Goal: Information Seeking & Learning: Learn about a topic

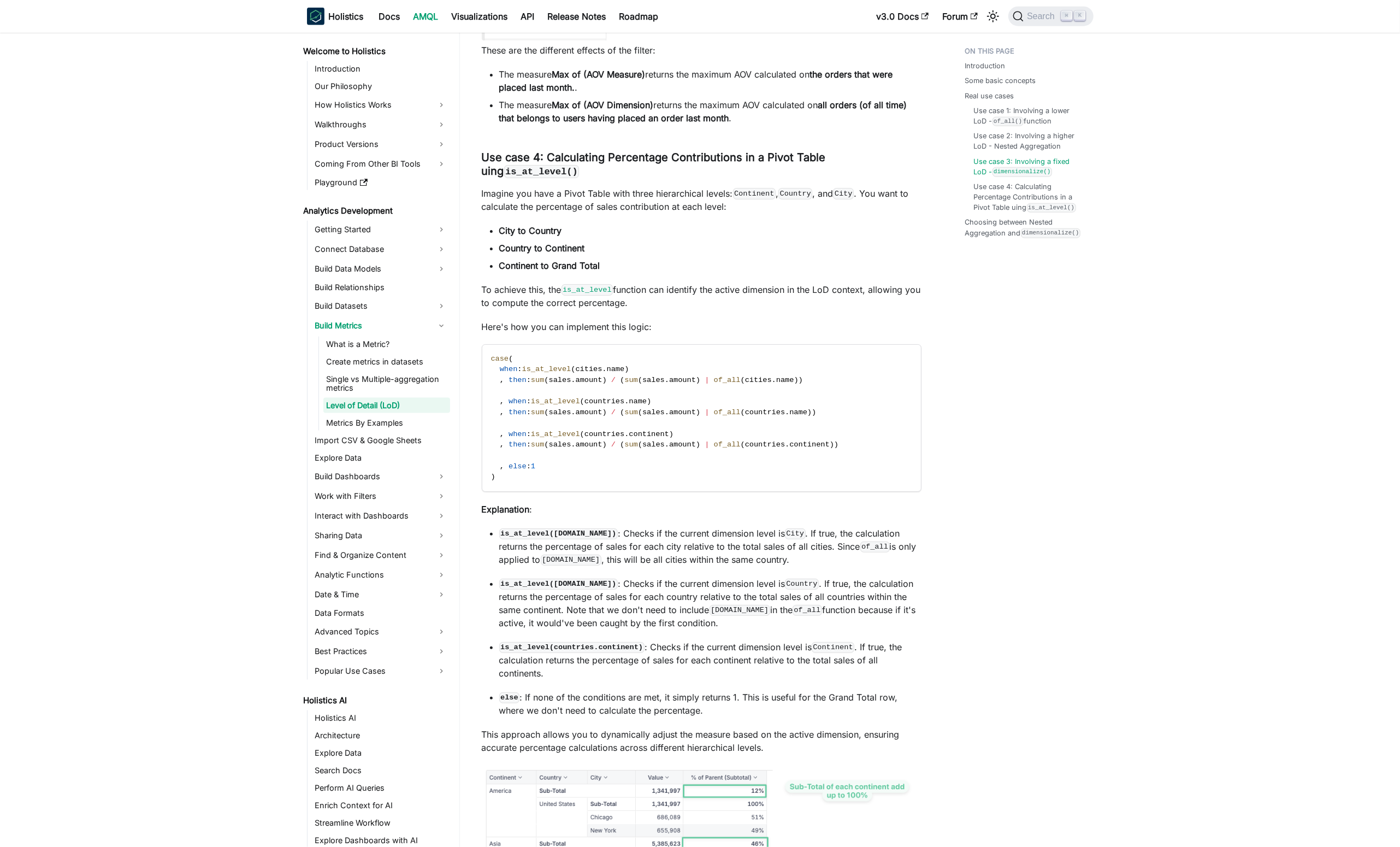
scroll to position [6042, 0]
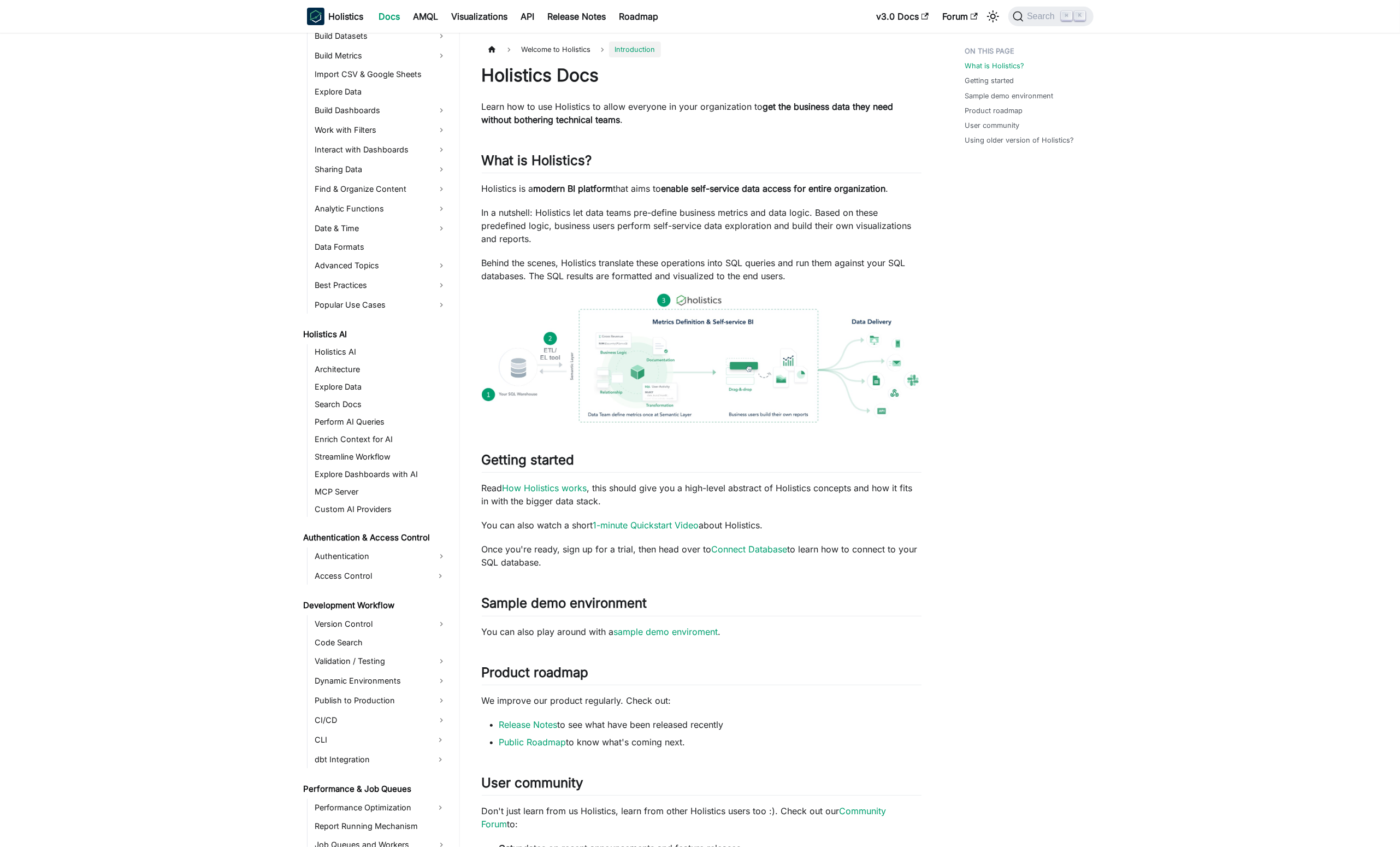
scroll to position [163, 0]
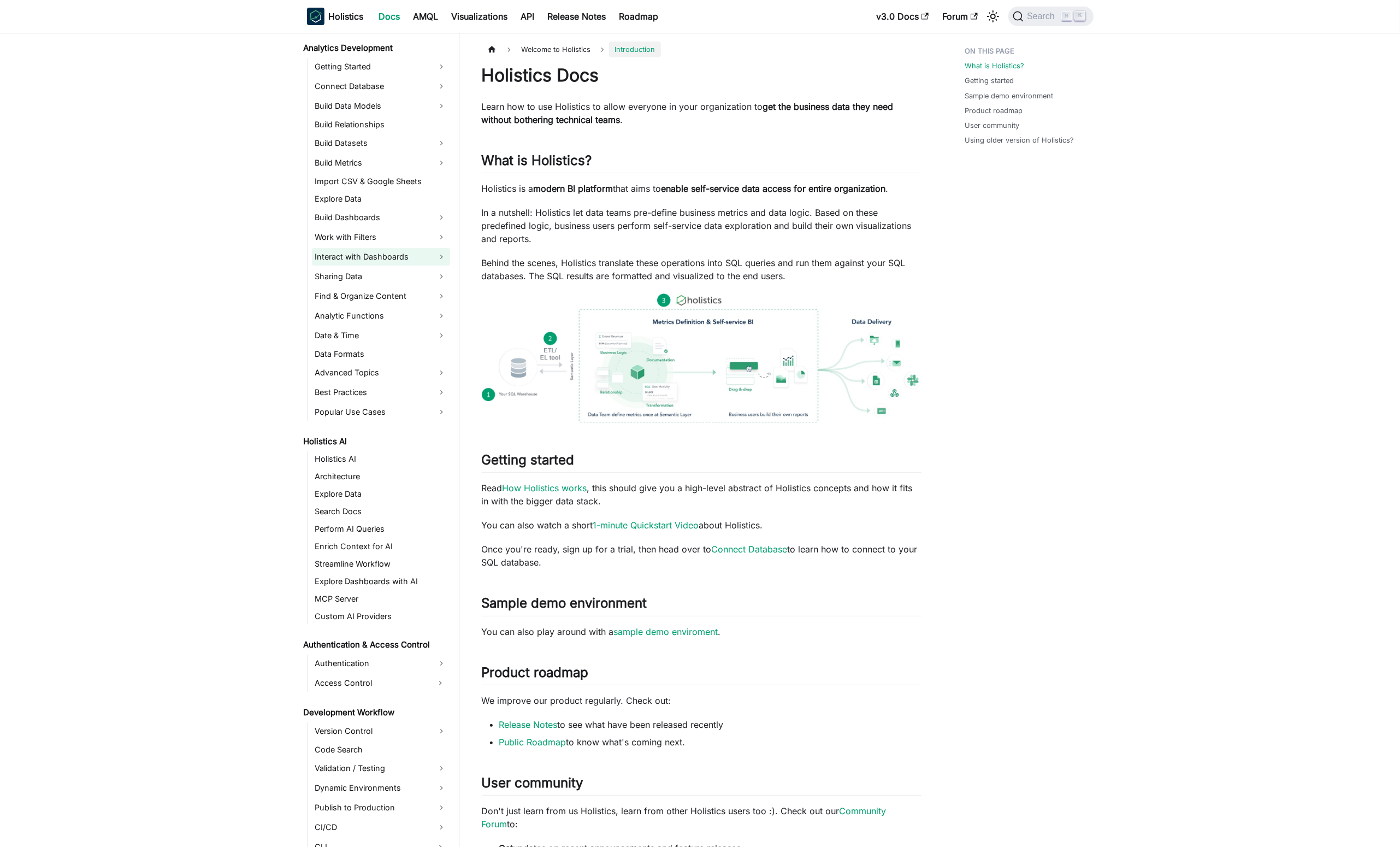
click at [438, 256] on link "Interact with Dashboards" at bounding box center [380, 256] width 138 height 18
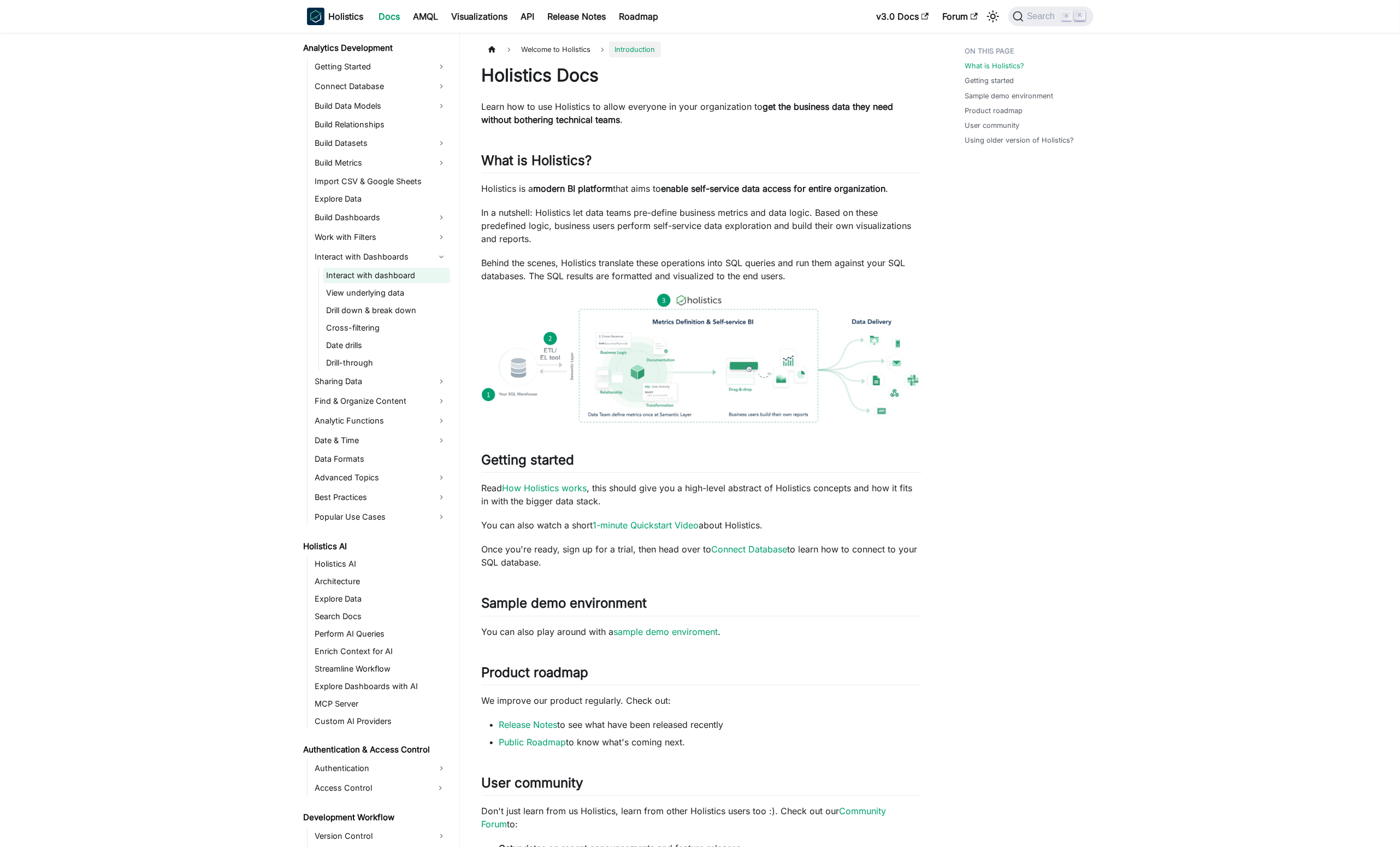
drag, startPoint x: 401, startPoint y: 275, endPoint x: 408, endPoint y: 279, distance: 8.1
click at [401, 275] on link "Interact with dashboard" at bounding box center [387, 275] width 127 height 16
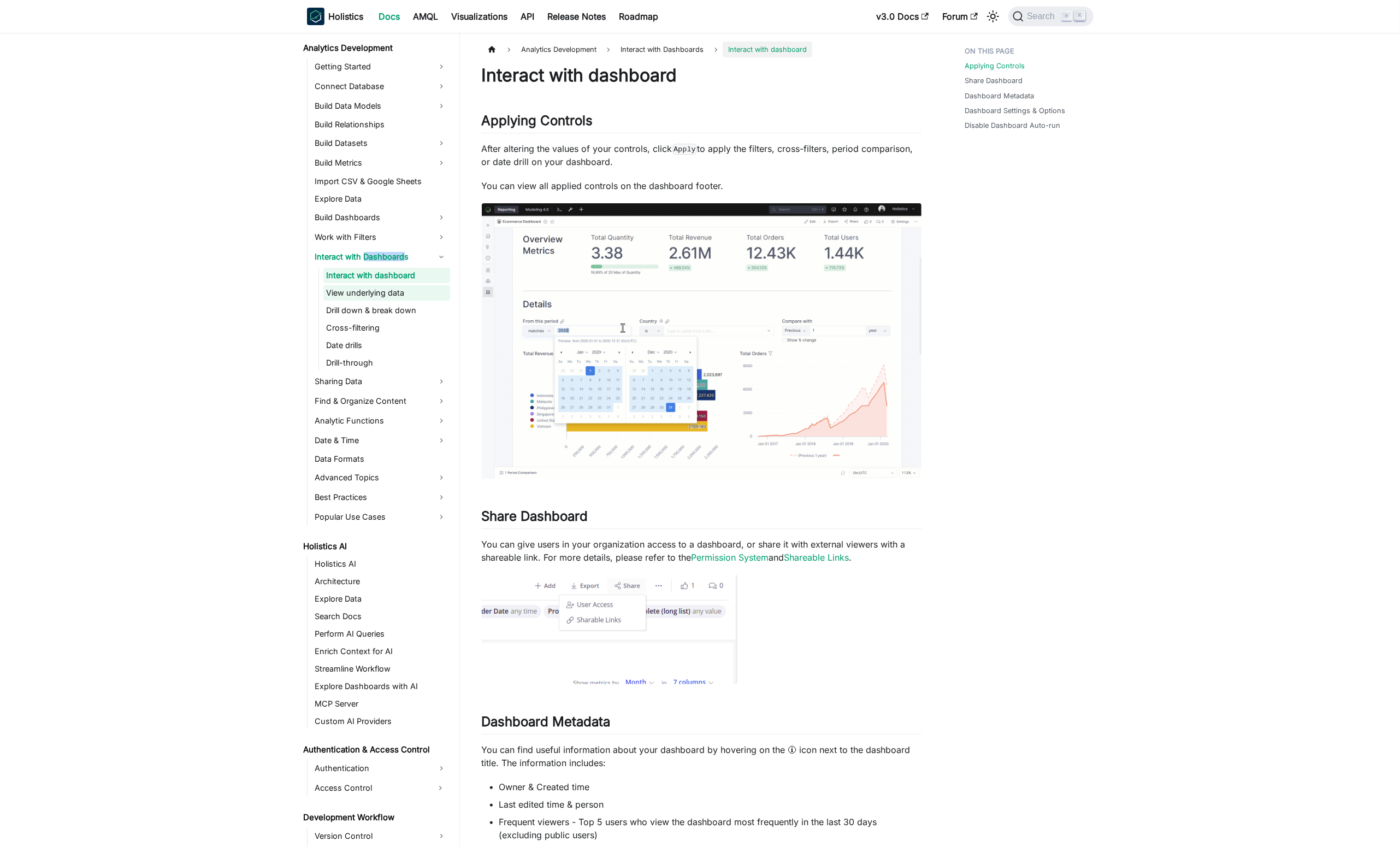
click at [416, 292] on link "View underlying data" at bounding box center [387, 293] width 127 height 16
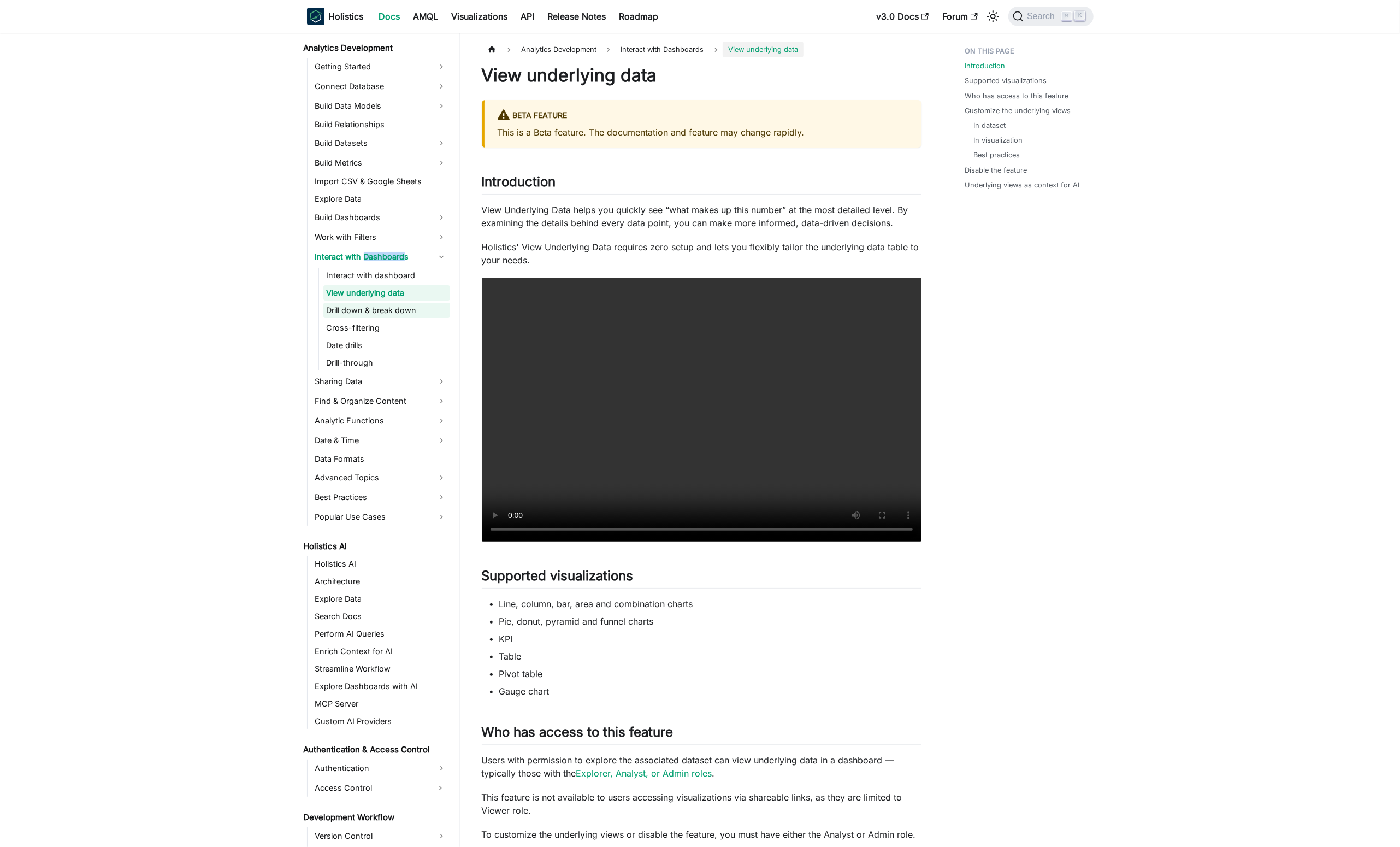
click at [429, 310] on link "Drill down & break down" at bounding box center [387, 310] width 127 height 16
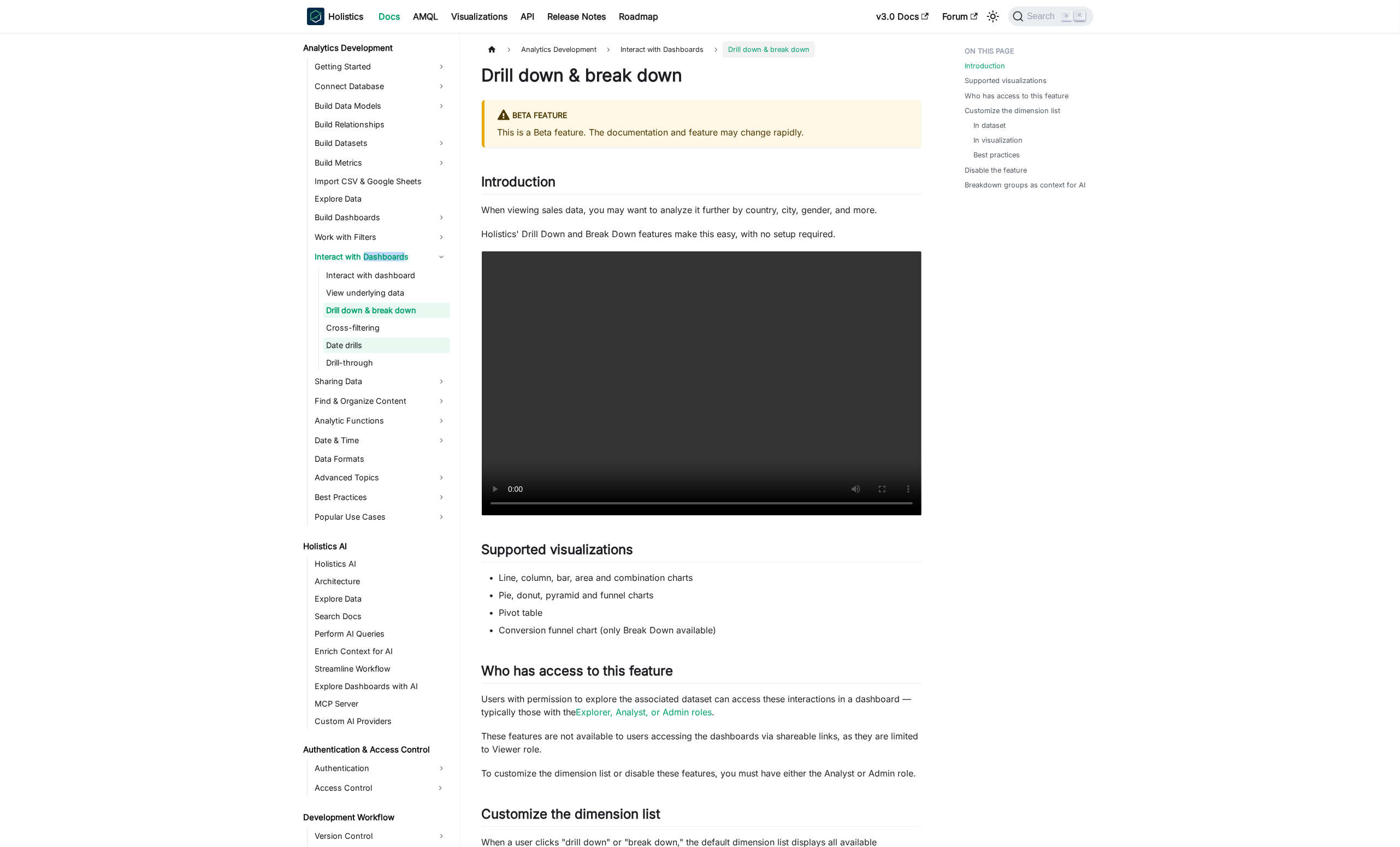
click at [400, 352] on link "Date drills" at bounding box center [387, 345] width 127 height 16
click at [385, 332] on link "Cross-filtering" at bounding box center [387, 328] width 127 height 16
click at [377, 295] on link "View underlying data" at bounding box center [387, 293] width 127 height 16
click at [374, 272] on link "Interact with dashboard" at bounding box center [387, 275] width 127 height 16
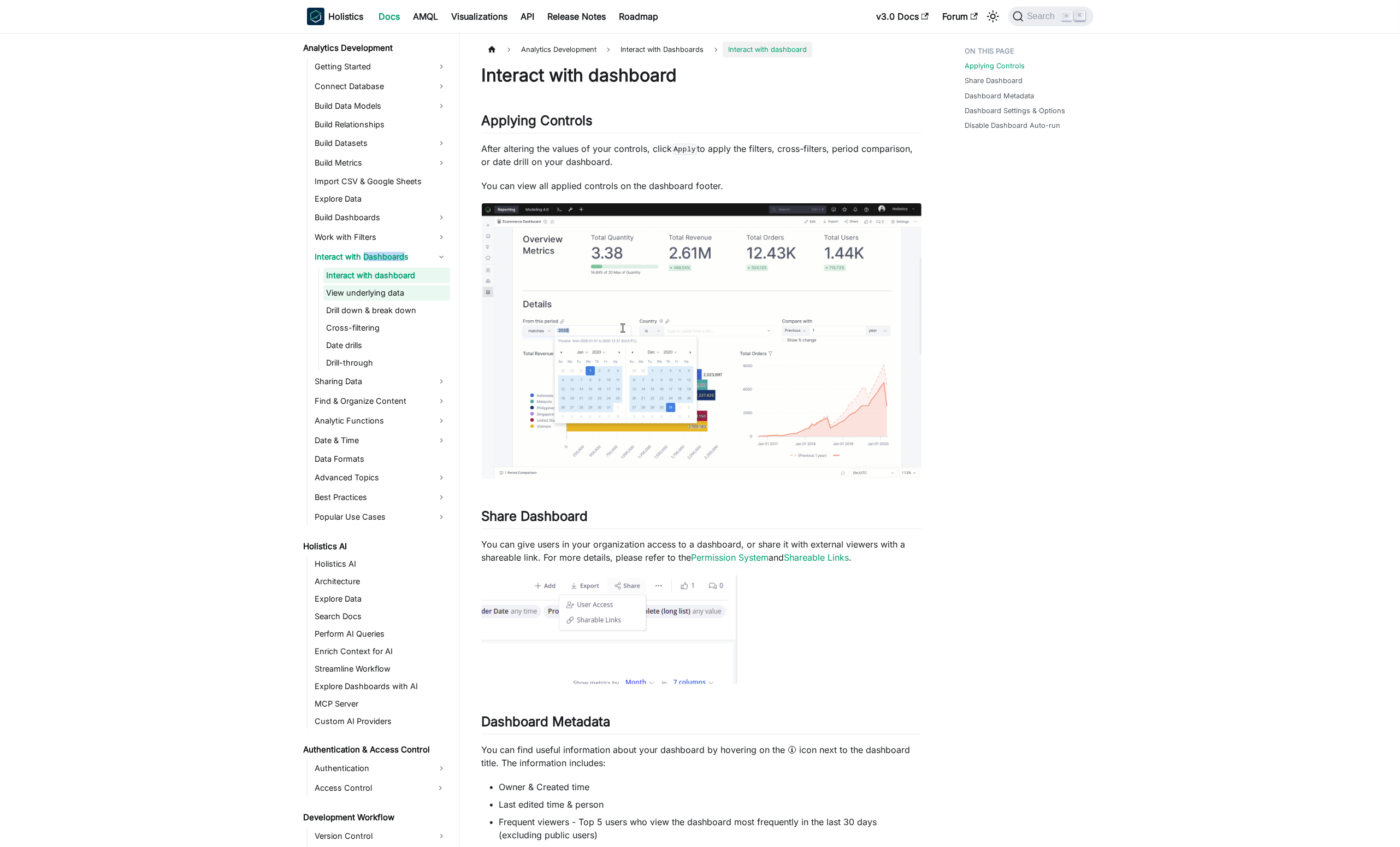
click at [391, 288] on link "View underlying data" at bounding box center [387, 293] width 127 height 16
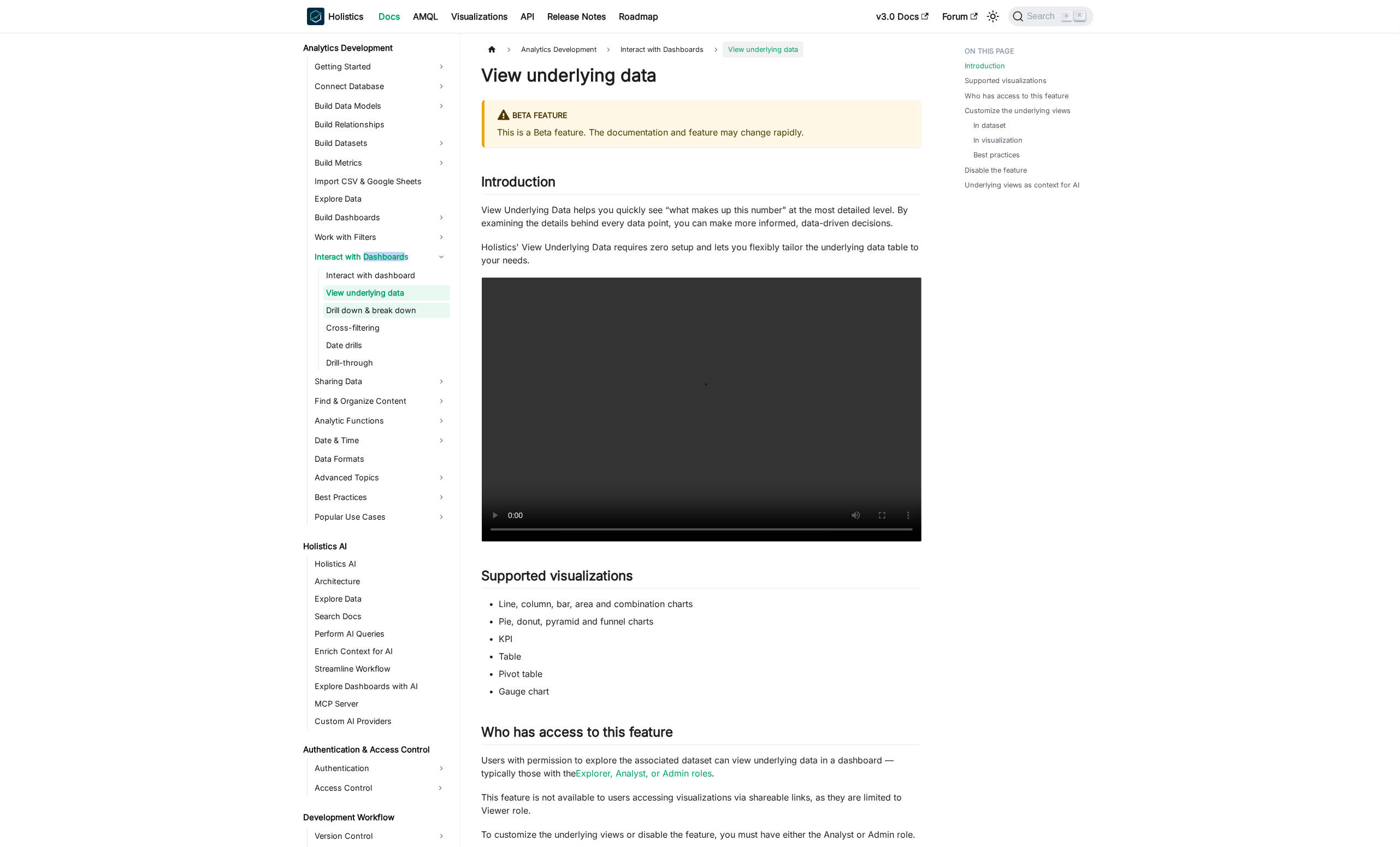
scroll to position [18, 0]
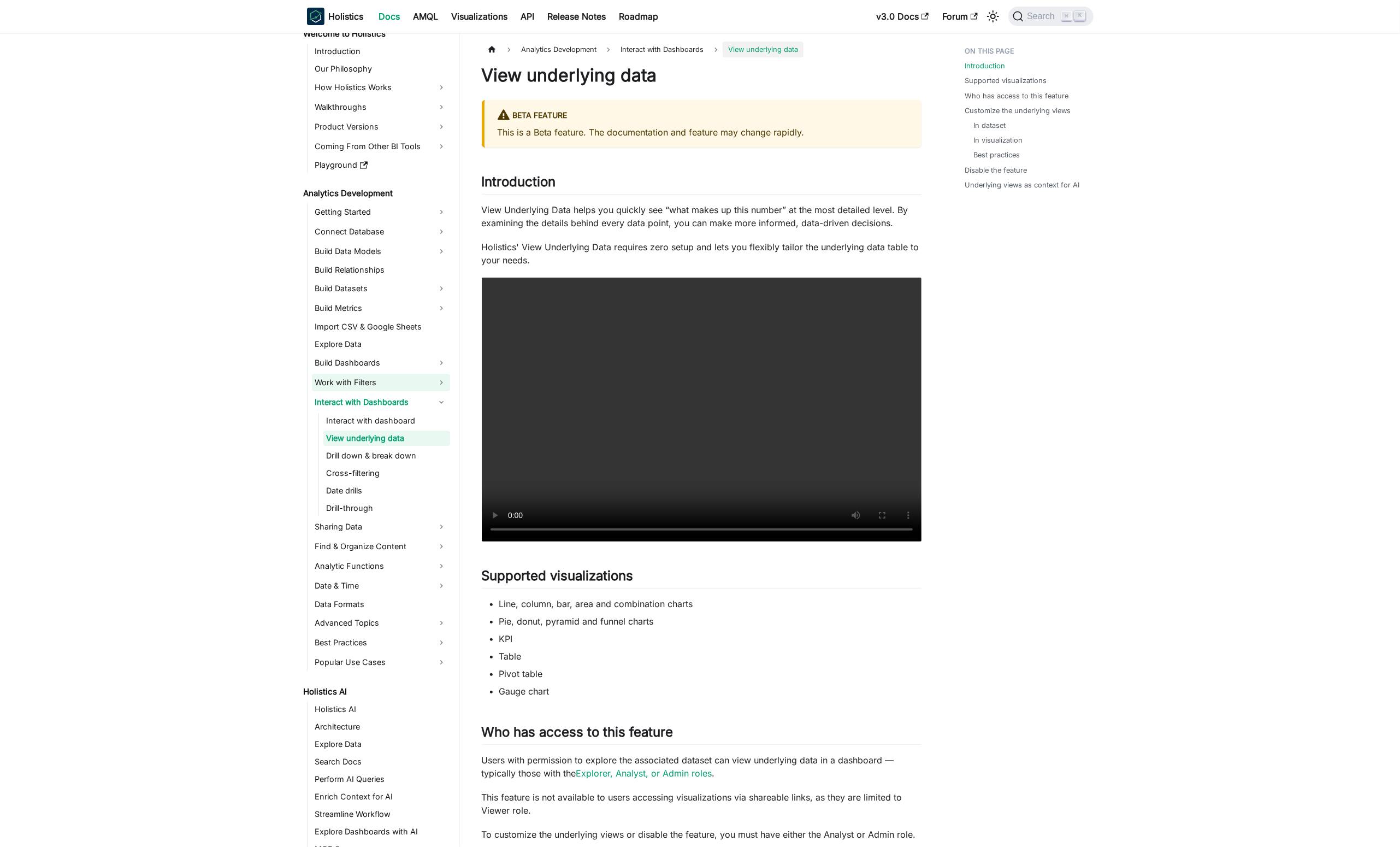
click at [424, 389] on link "Work with Filters" at bounding box center [380, 382] width 138 height 18
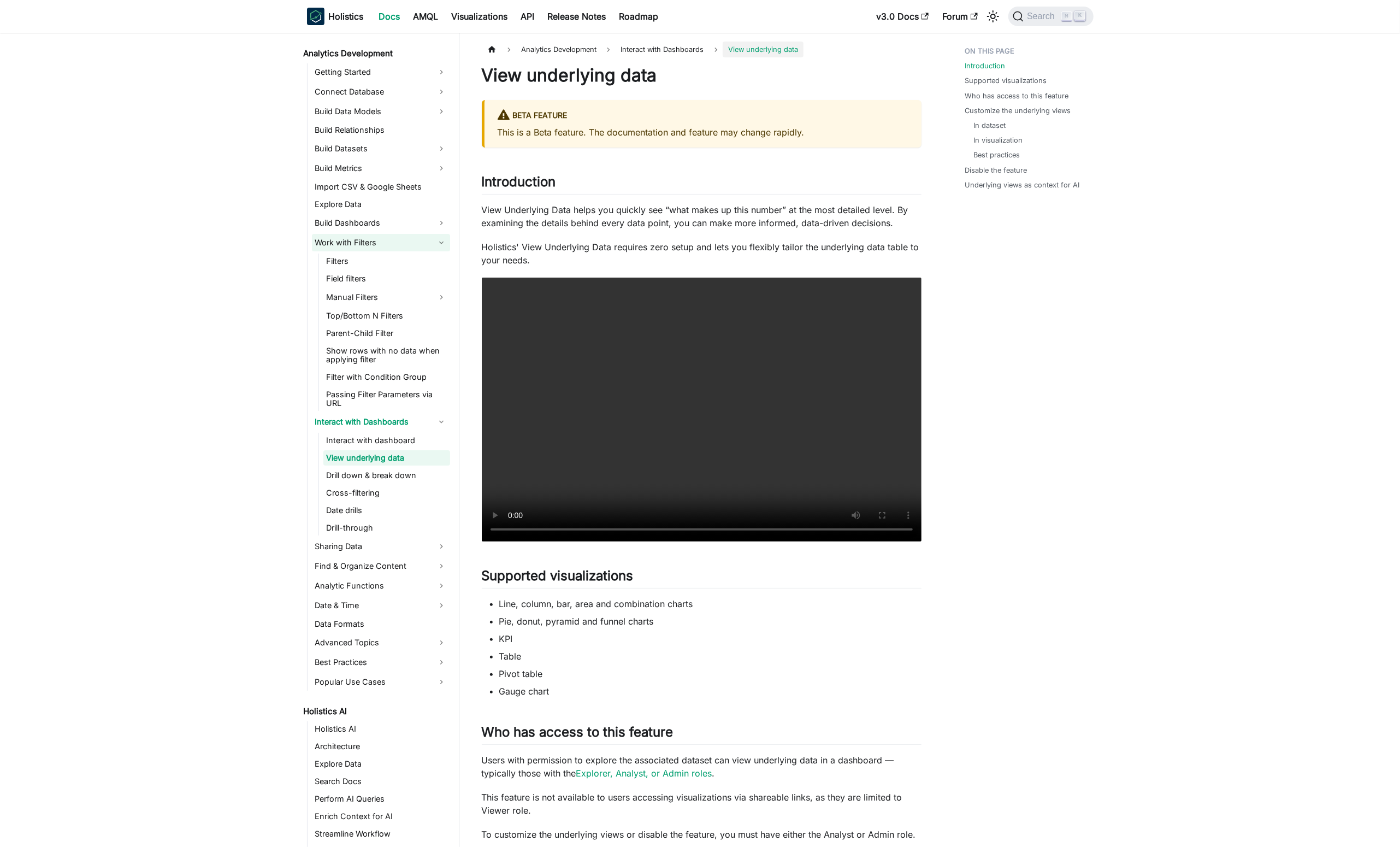
scroll to position [177, 0]
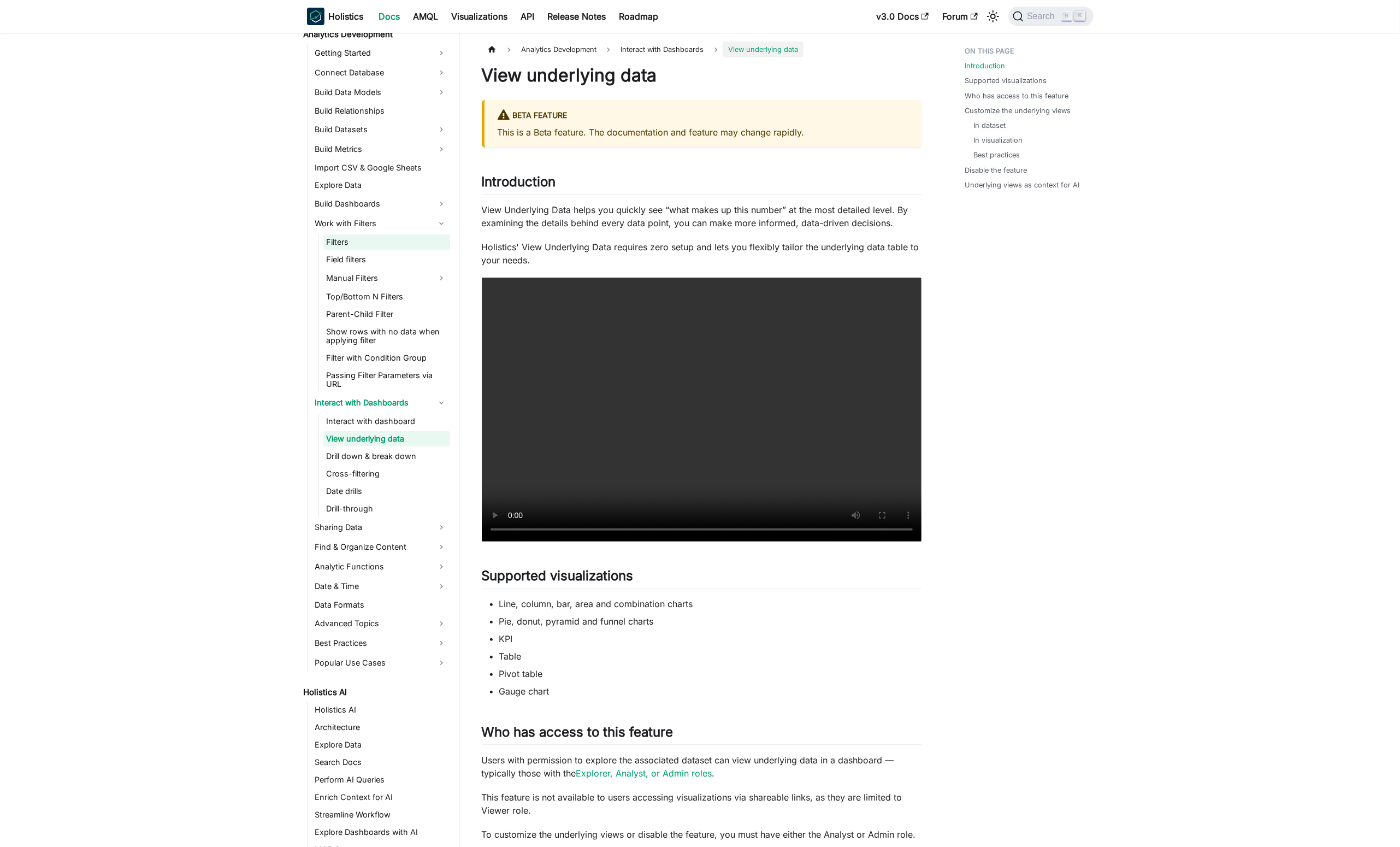
click at [340, 246] on link "Filters" at bounding box center [387, 242] width 127 height 16
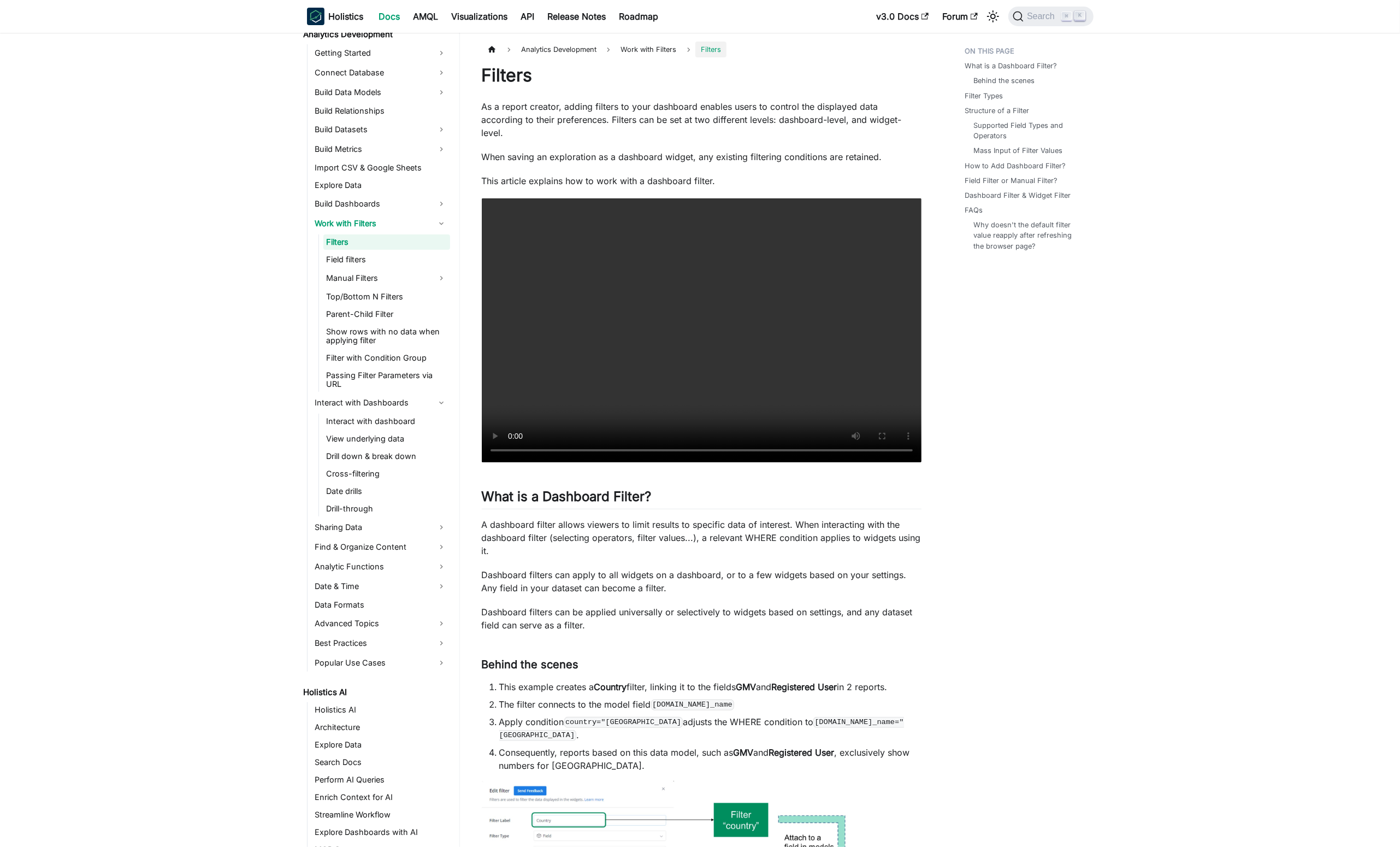
click at [370, 348] on ul "Filters Field filters Manual Filters Top/Bottom N Filters Parent-Child Filter S…" at bounding box center [384, 313] width 131 height 157
click at [368, 333] on link "Show rows with no data when applying filter" at bounding box center [387, 336] width 127 height 24
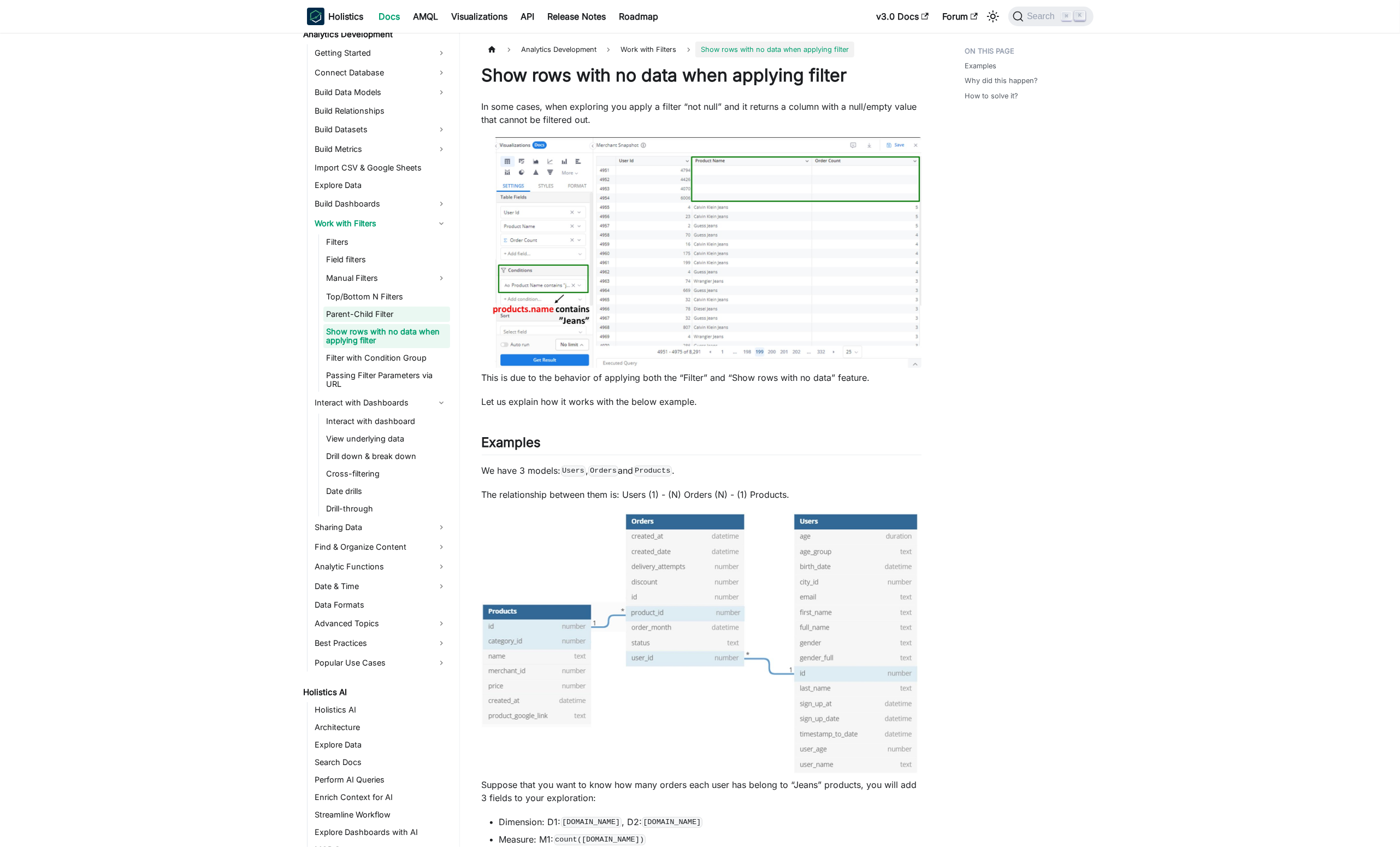
click at [376, 319] on link "Parent-Child Filter" at bounding box center [387, 314] width 127 height 16
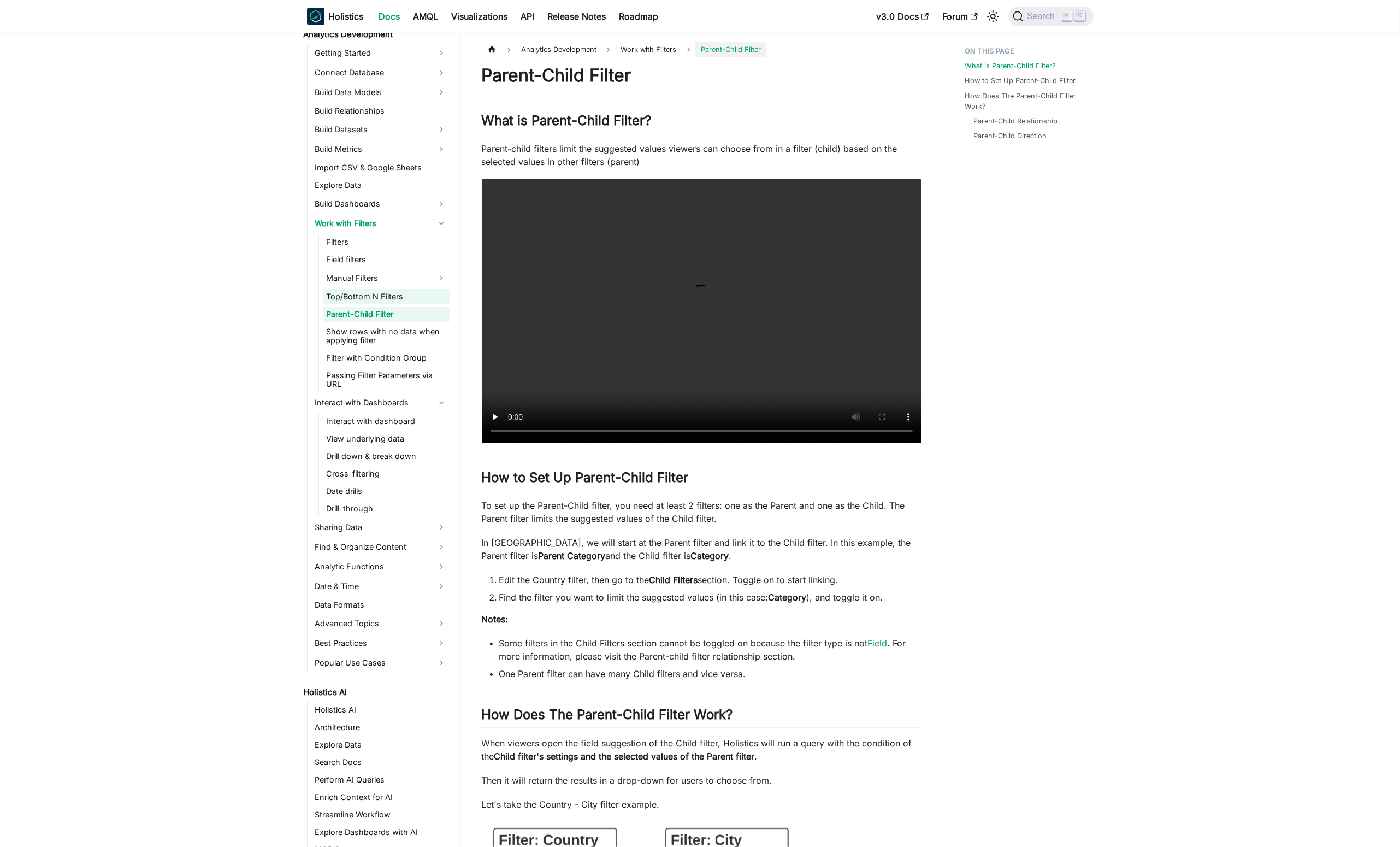
click at [385, 291] on link "Top/Bottom N Filters" at bounding box center [387, 296] width 127 height 16
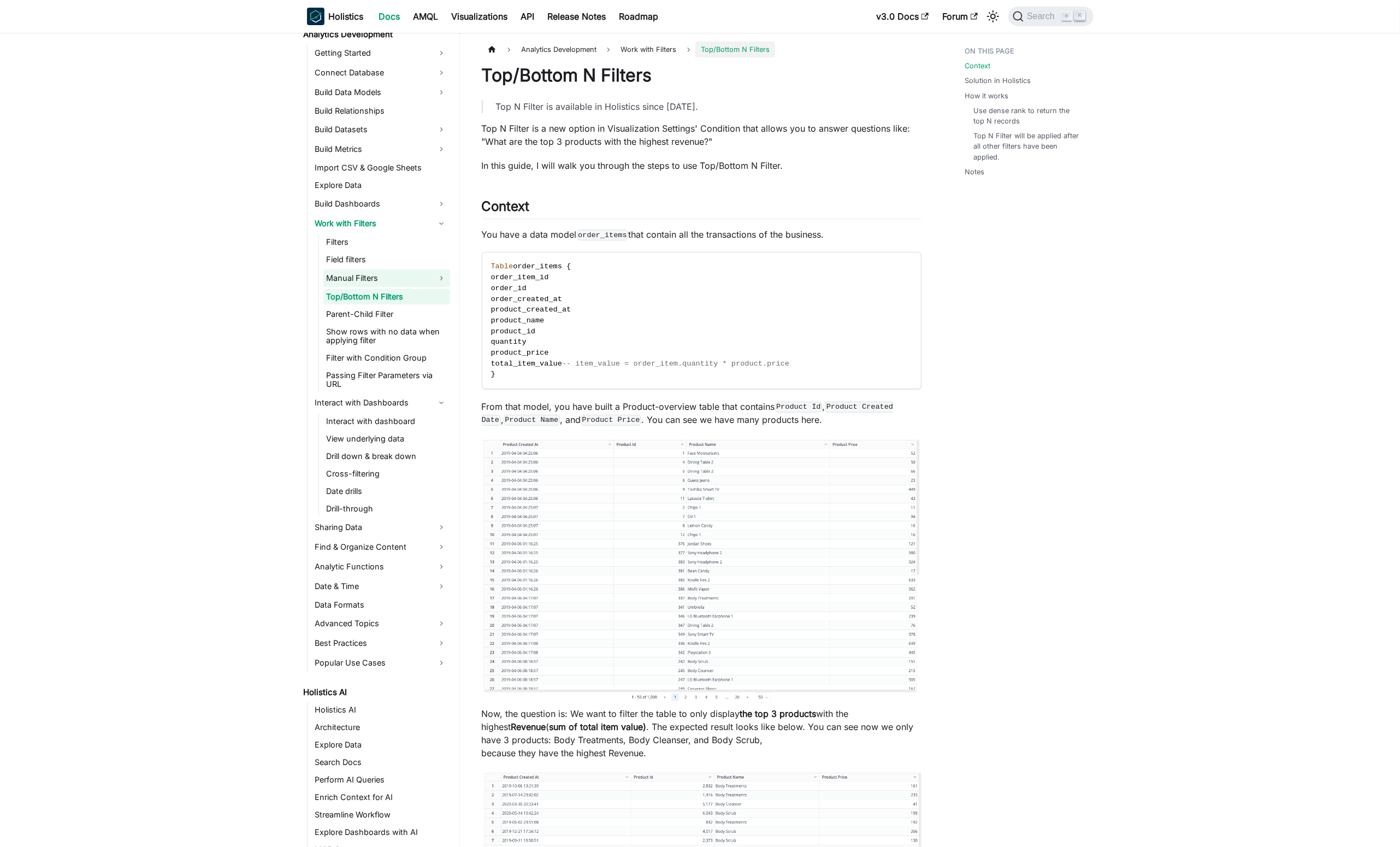
click at [379, 272] on link "Manual Filters" at bounding box center [387, 278] width 127 height 18
click at [389, 188] on link "Manual Filters" at bounding box center [387, 191] width 127 height 18
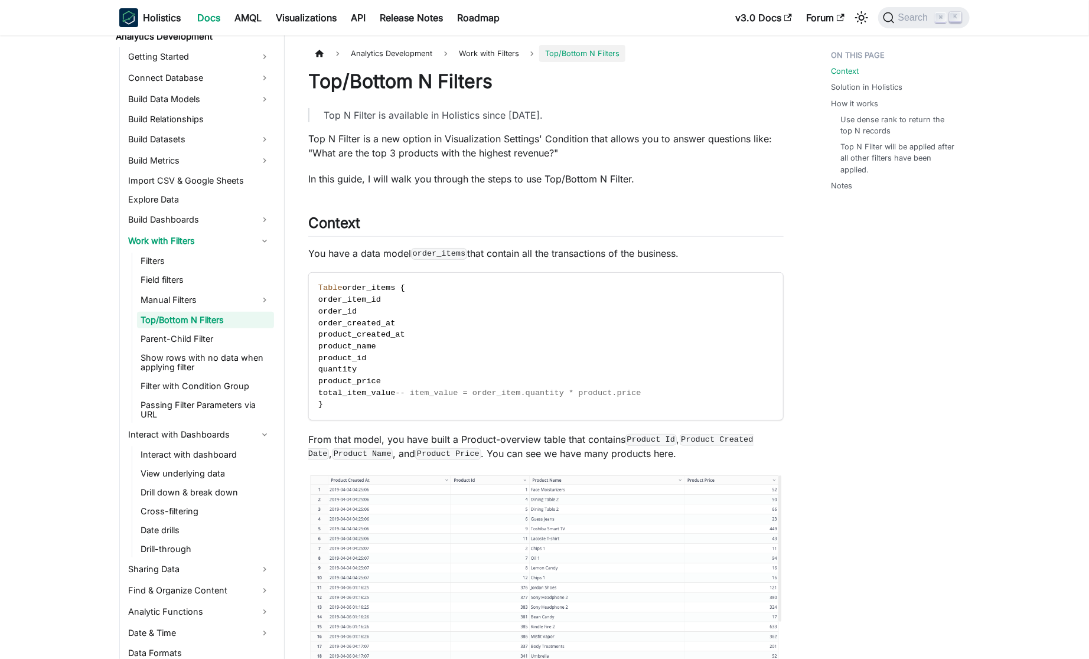
scroll to position [191, 0]
